Goal: Task Accomplishment & Management: Use online tool/utility

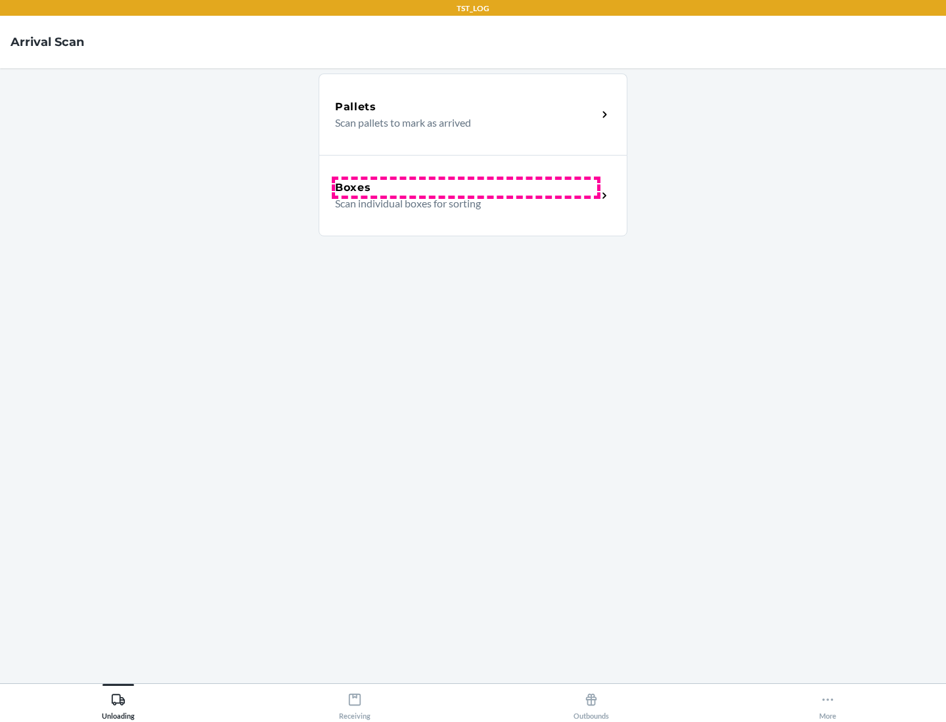
click at [466, 188] on div "Boxes" at bounding box center [466, 188] width 262 height 16
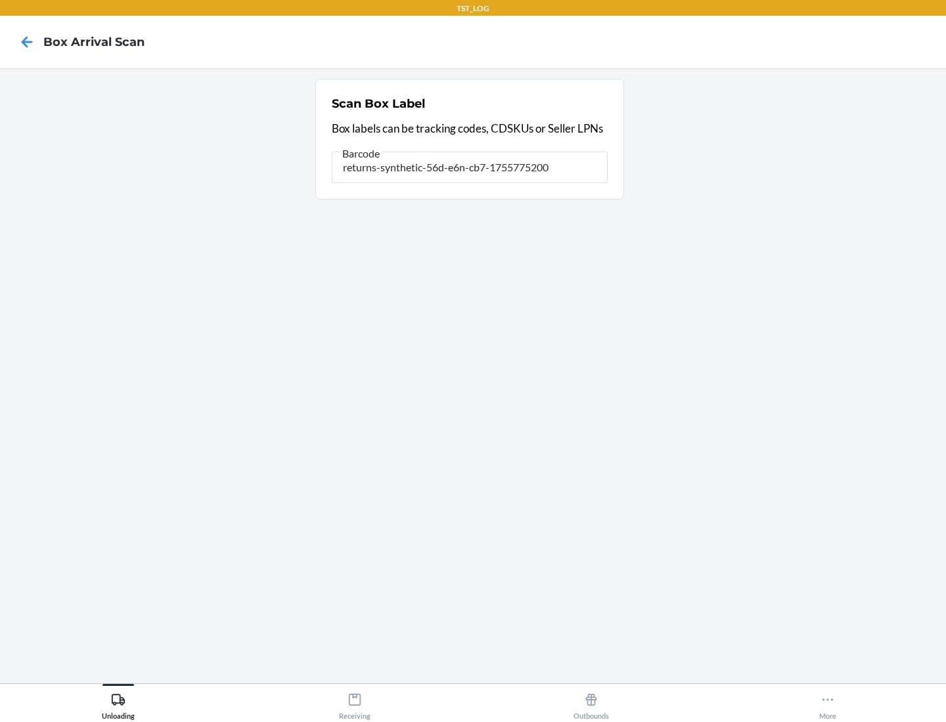
type input "returns-synthetic-56d-e6n-cb7-1755775200"
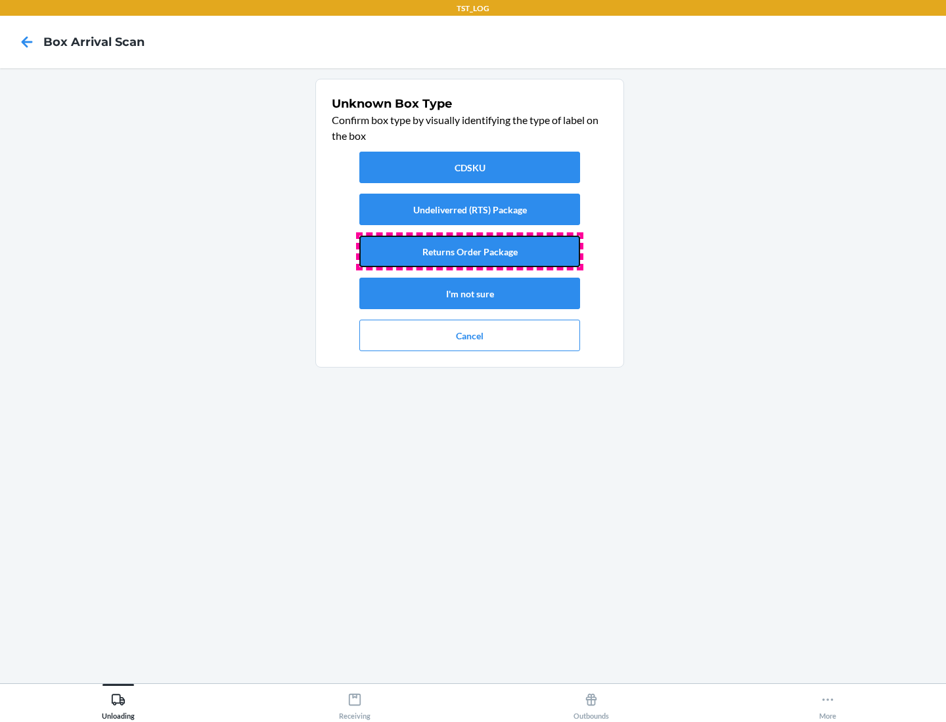
click at [470, 252] on button "Returns Order Package" at bounding box center [469, 252] width 221 height 32
